Goal: Task Accomplishment & Management: Use online tool/utility

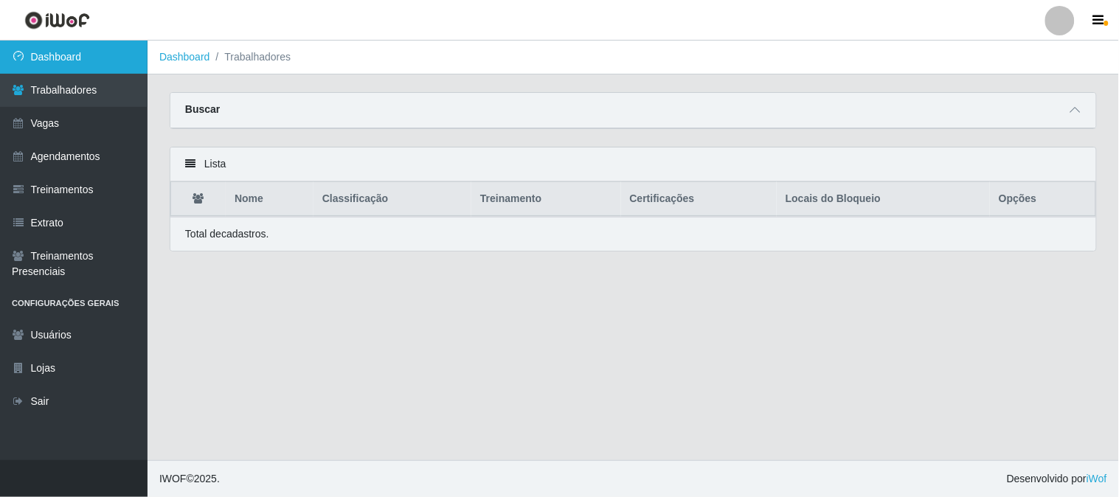
click at [117, 55] on link "Dashboard" at bounding box center [73, 57] width 147 height 33
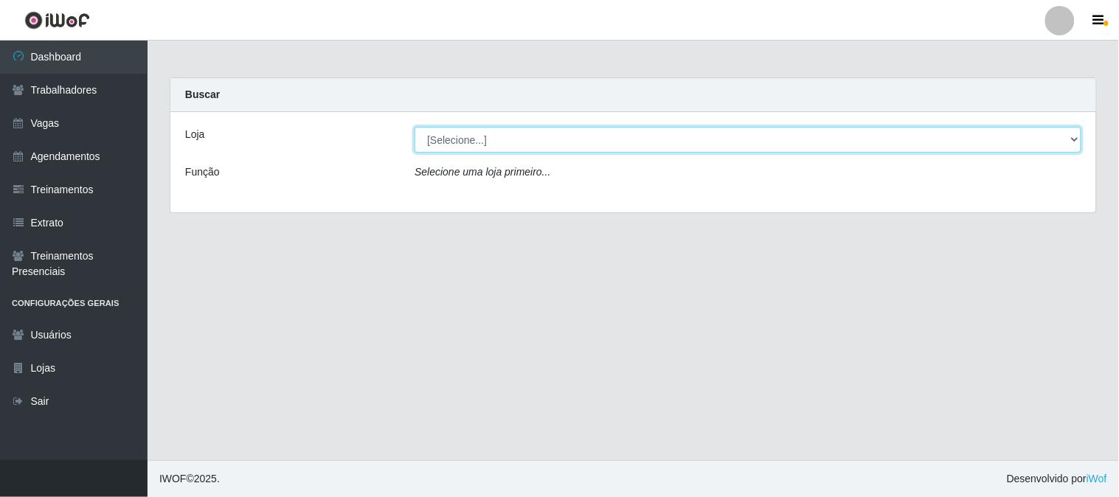
click at [447, 143] on select "[Selecione...] Sapore D'italia" at bounding box center [747, 140] width 667 height 26
select select "266"
click at [414, 127] on select "[Selecione...] Sapore D'italia" at bounding box center [747, 140] width 667 height 26
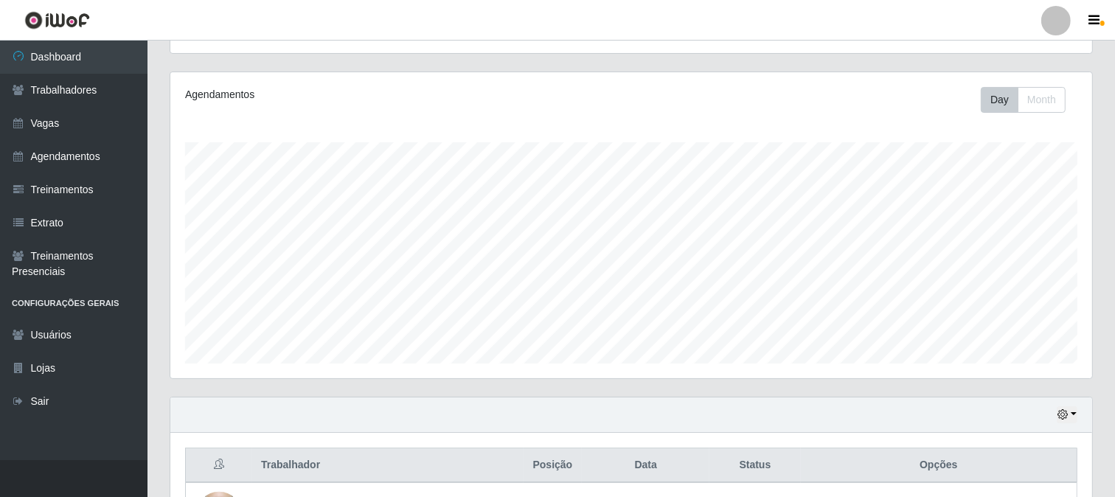
scroll to position [285, 0]
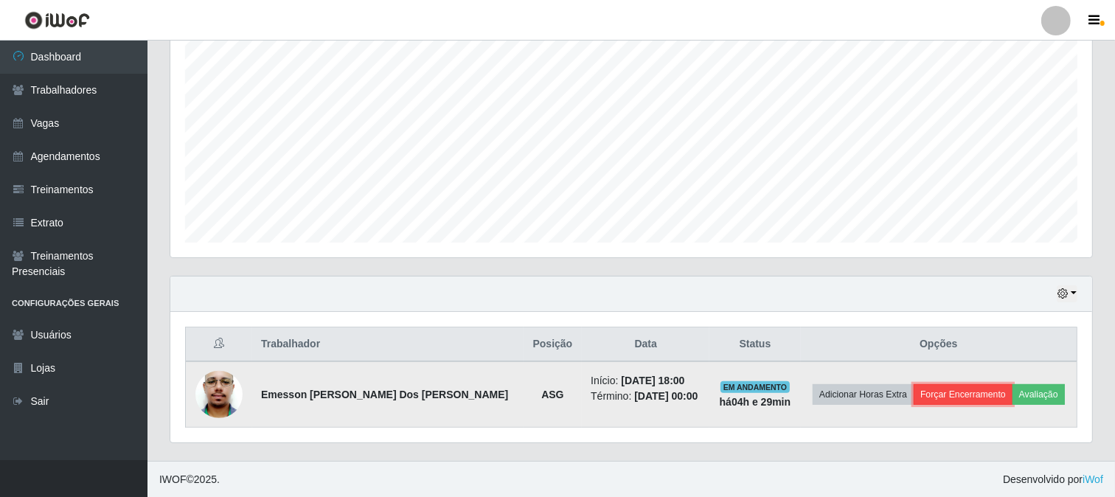
click at [944, 393] on button "Forçar Encerramento" at bounding box center [963, 394] width 99 height 21
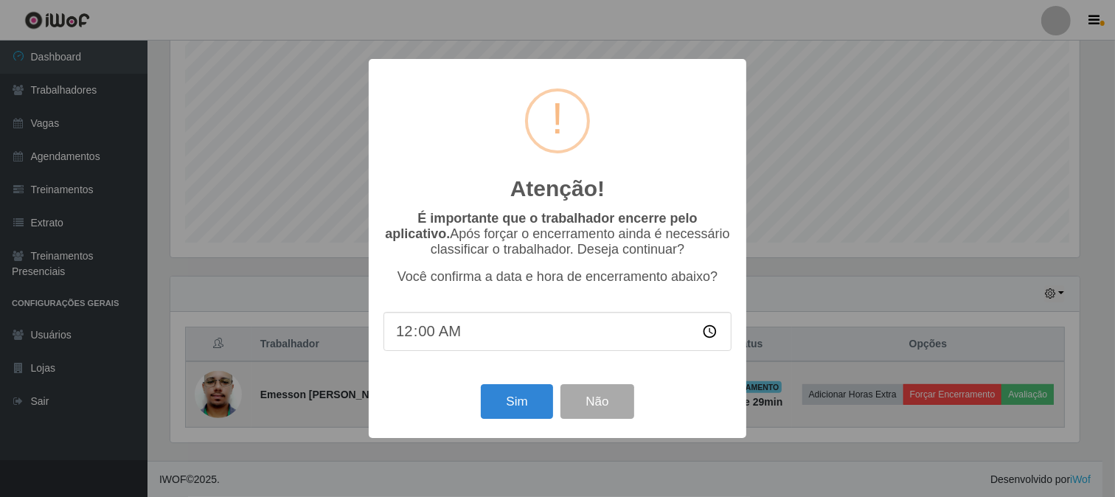
scroll to position [305, 912]
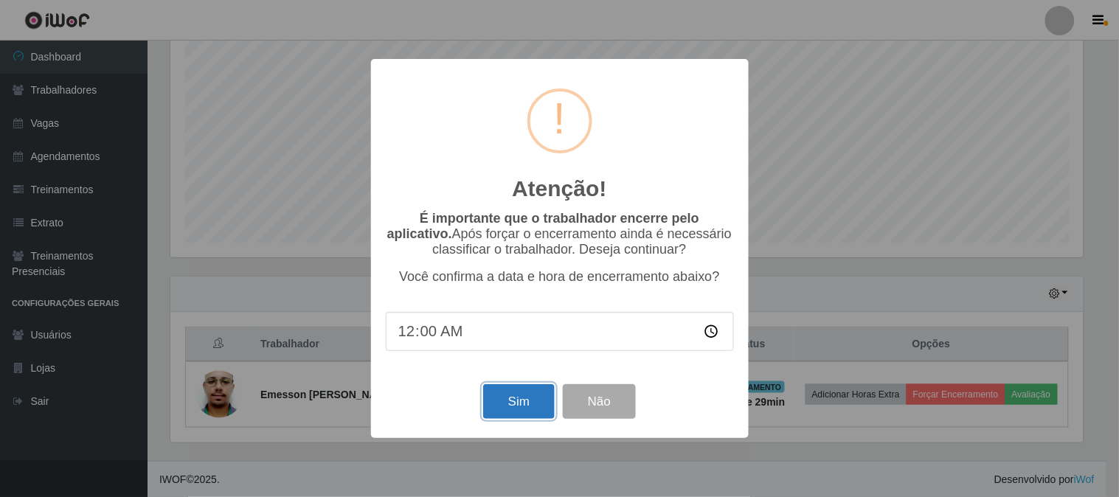
click at [537, 398] on button "Sim" at bounding box center [519, 401] width 72 height 35
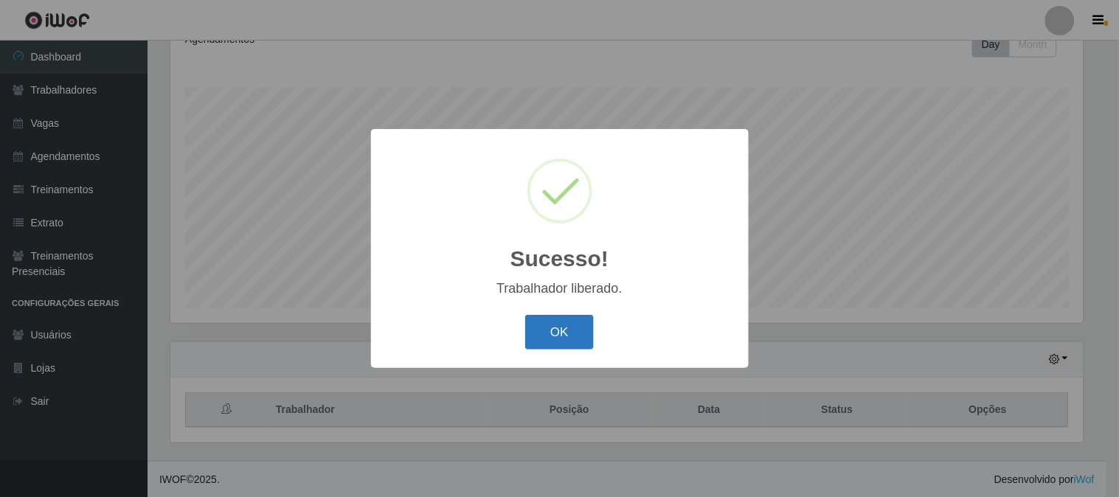
click at [538, 338] on button "OK" at bounding box center [559, 332] width 69 height 35
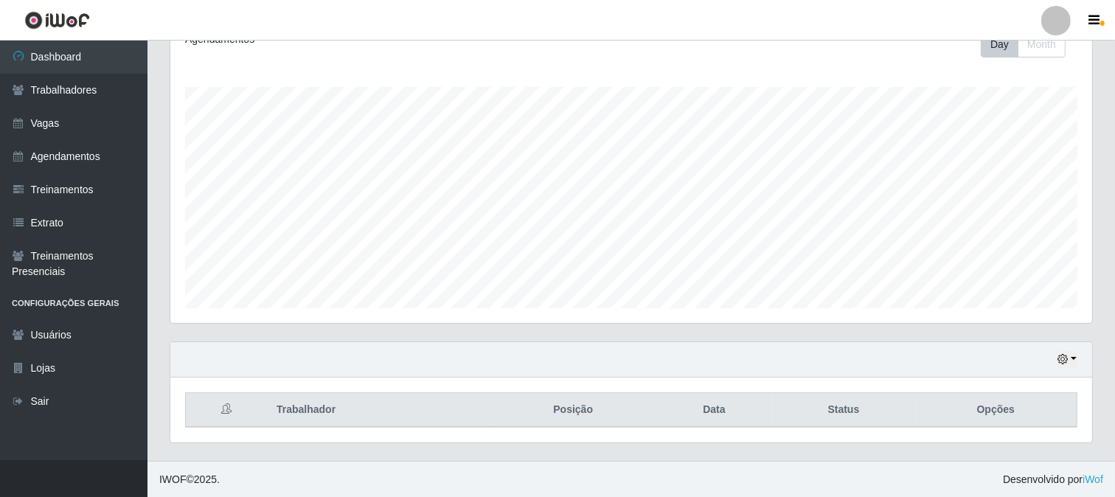
scroll to position [305, 922]
